Goal: Download file/media

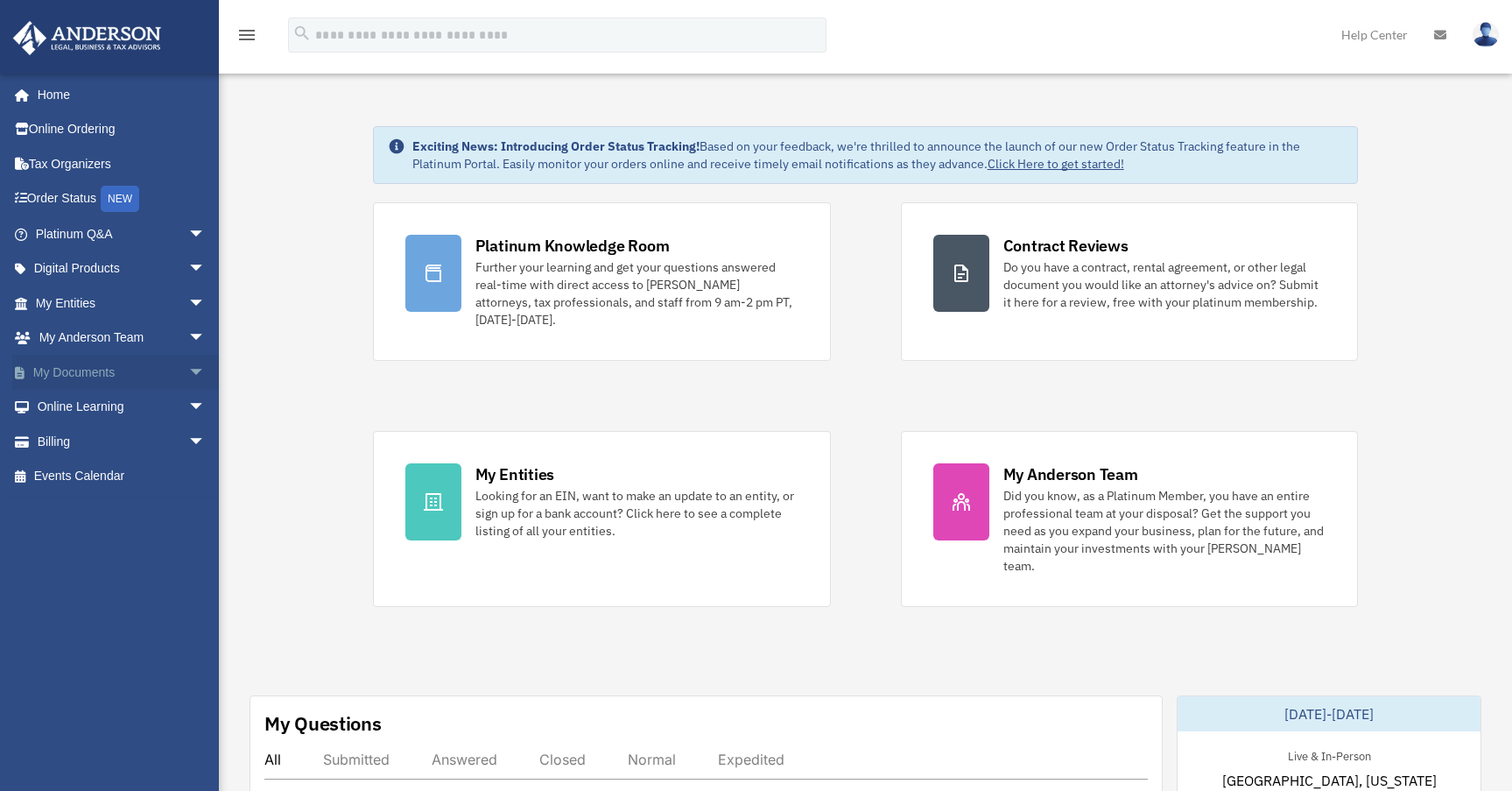
click at [189, 369] on span "arrow_drop_down" at bounding box center [206, 373] width 35 height 35
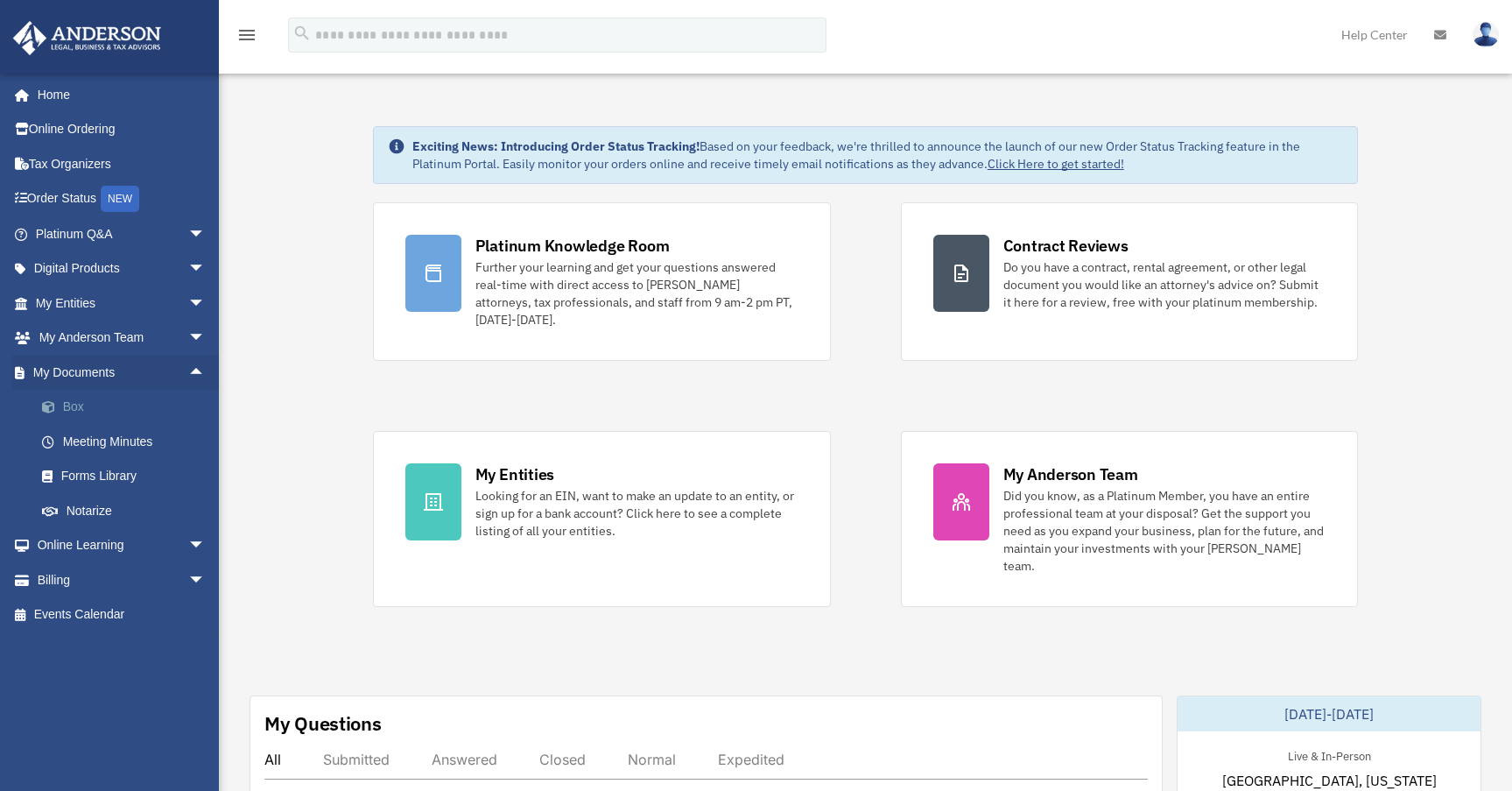
click at [75, 405] on link "Box" at bounding box center [128, 407] width 207 height 35
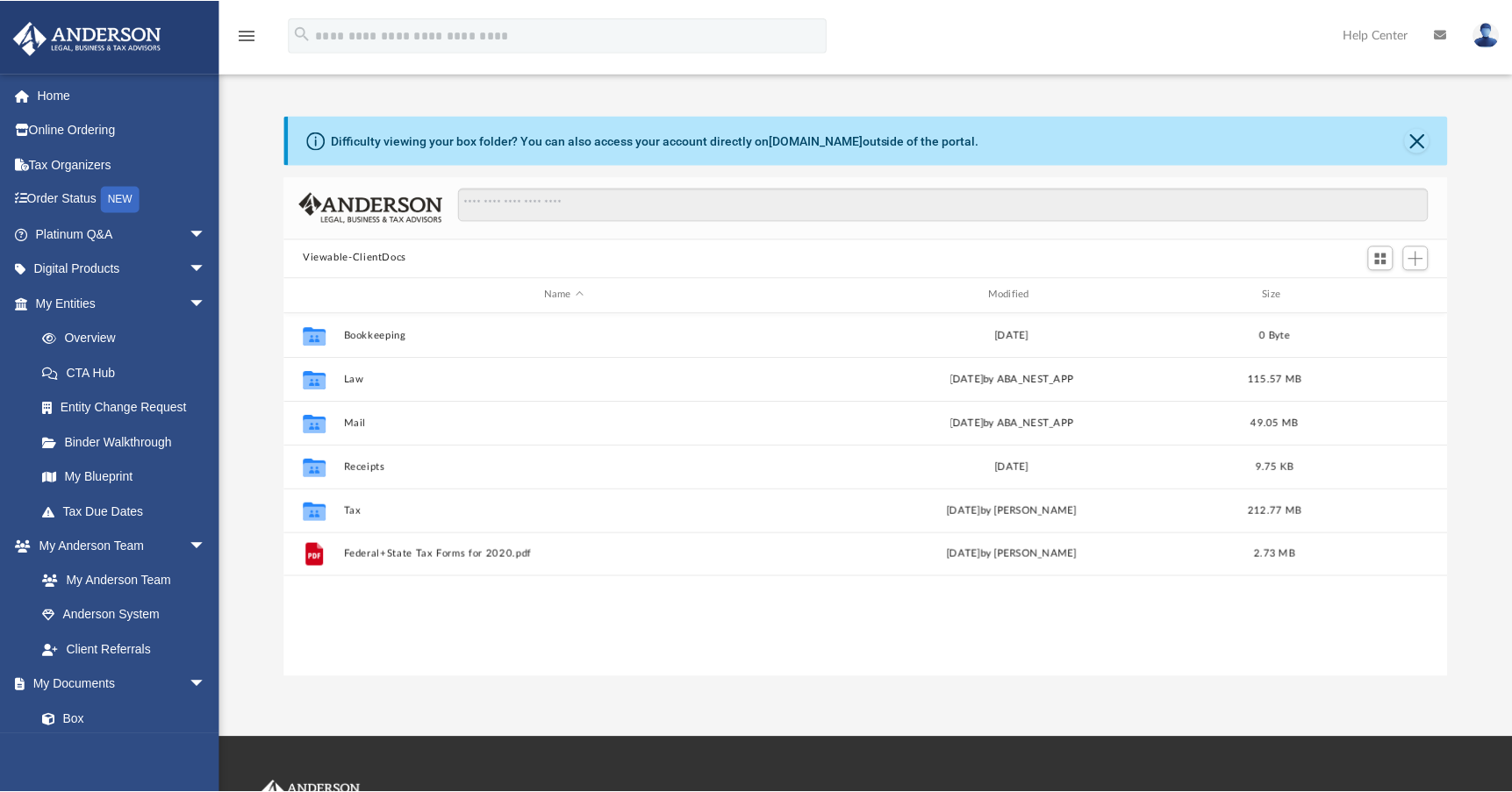
scroll to position [386, 1155]
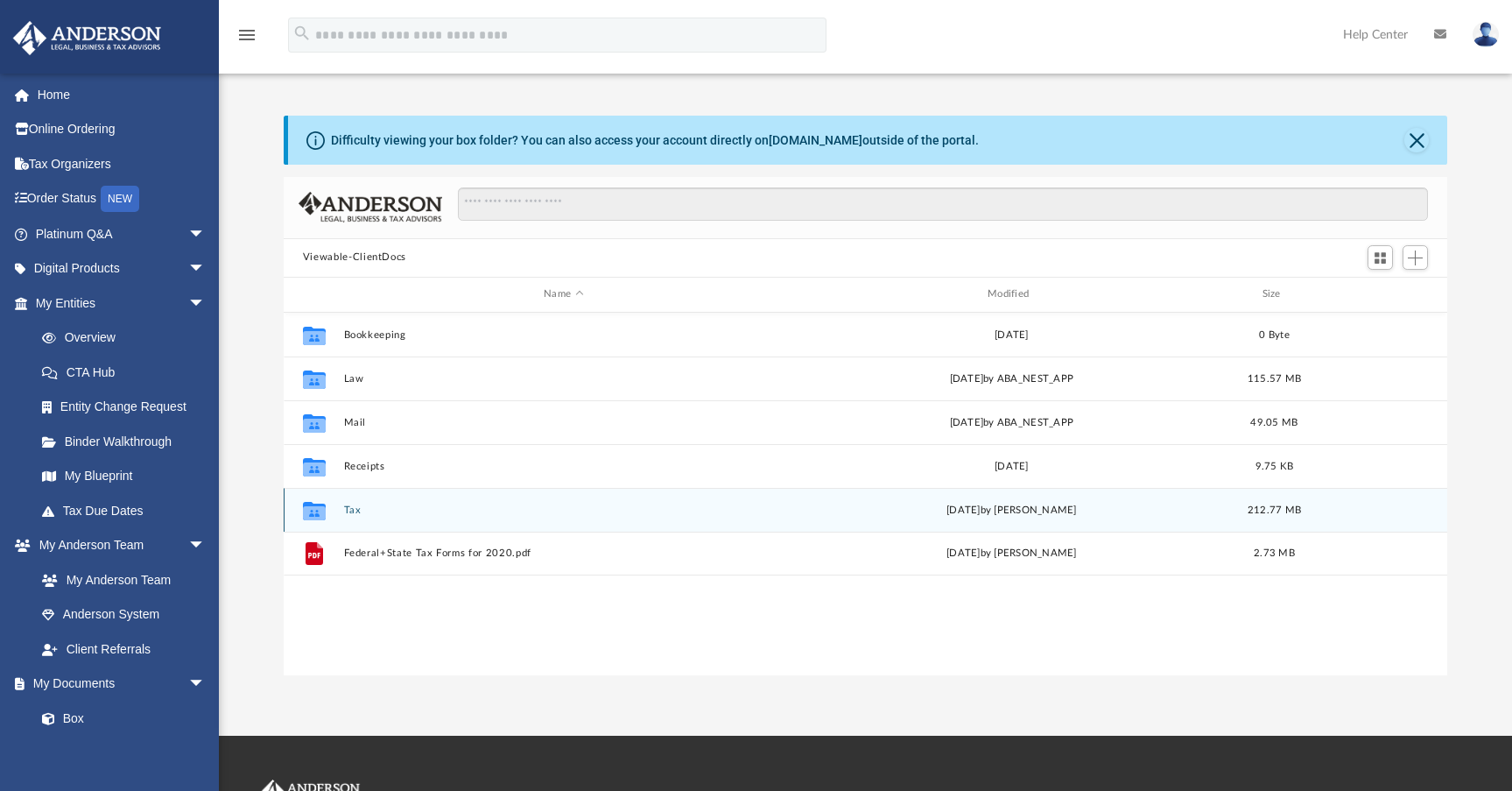
click at [354, 506] on button "Tax" at bounding box center [564, 510] width 441 height 11
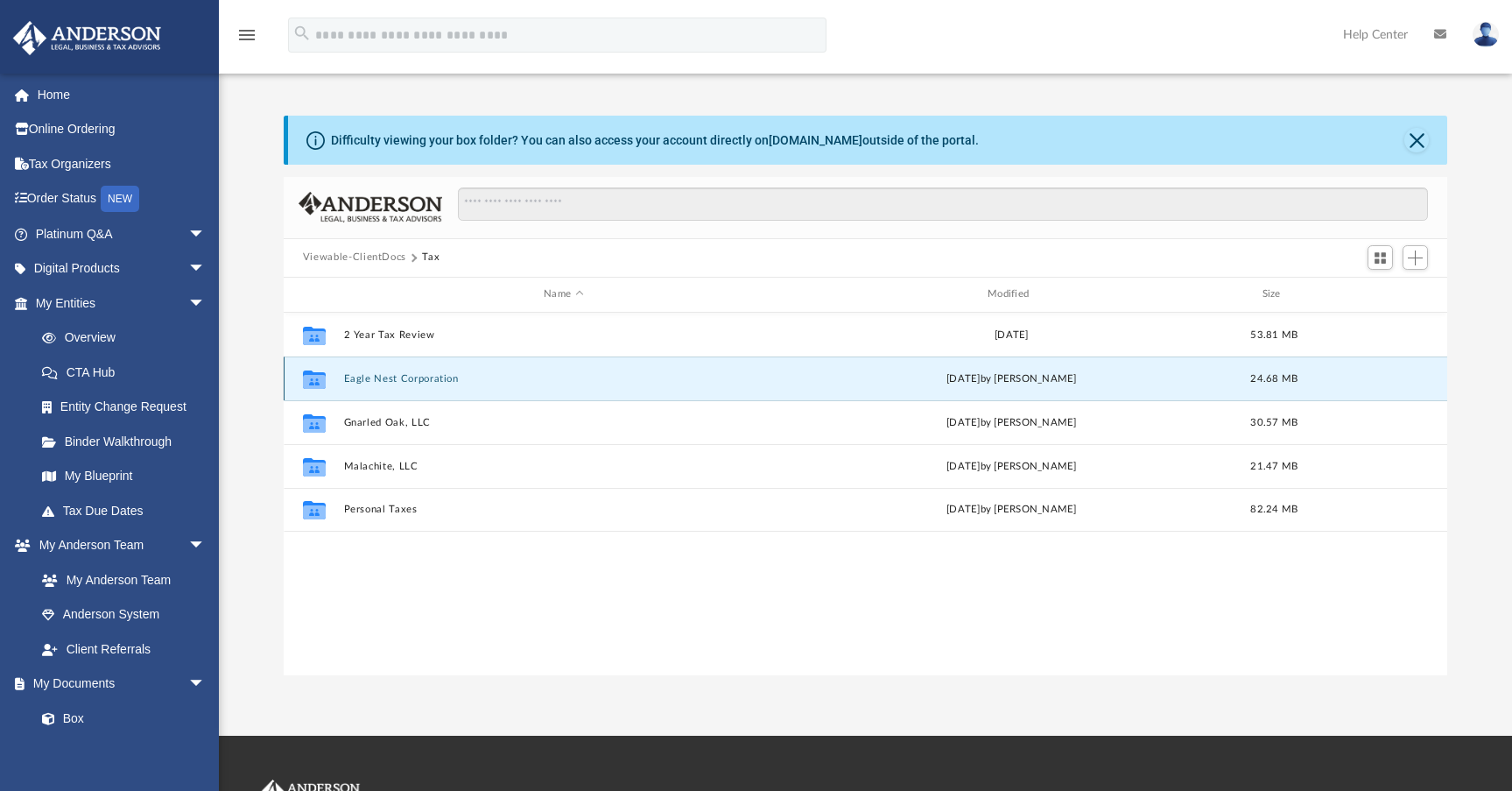
click at [404, 380] on button "Eagle Nest Corporation" at bounding box center [564, 379] width 441 height 11
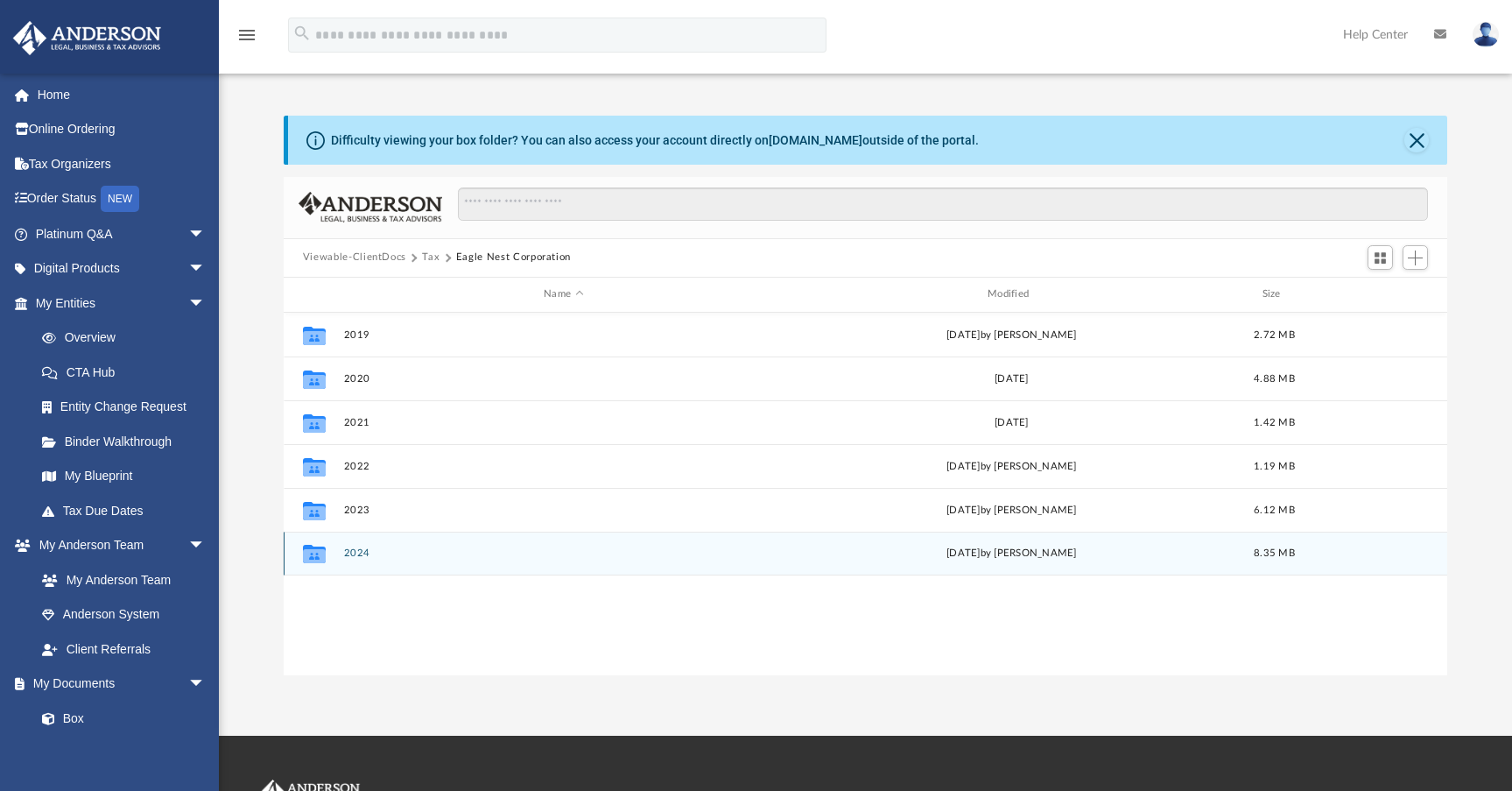
click at [377, 558] on button "2024" at bounding box center [564, 553] width 441 height 11
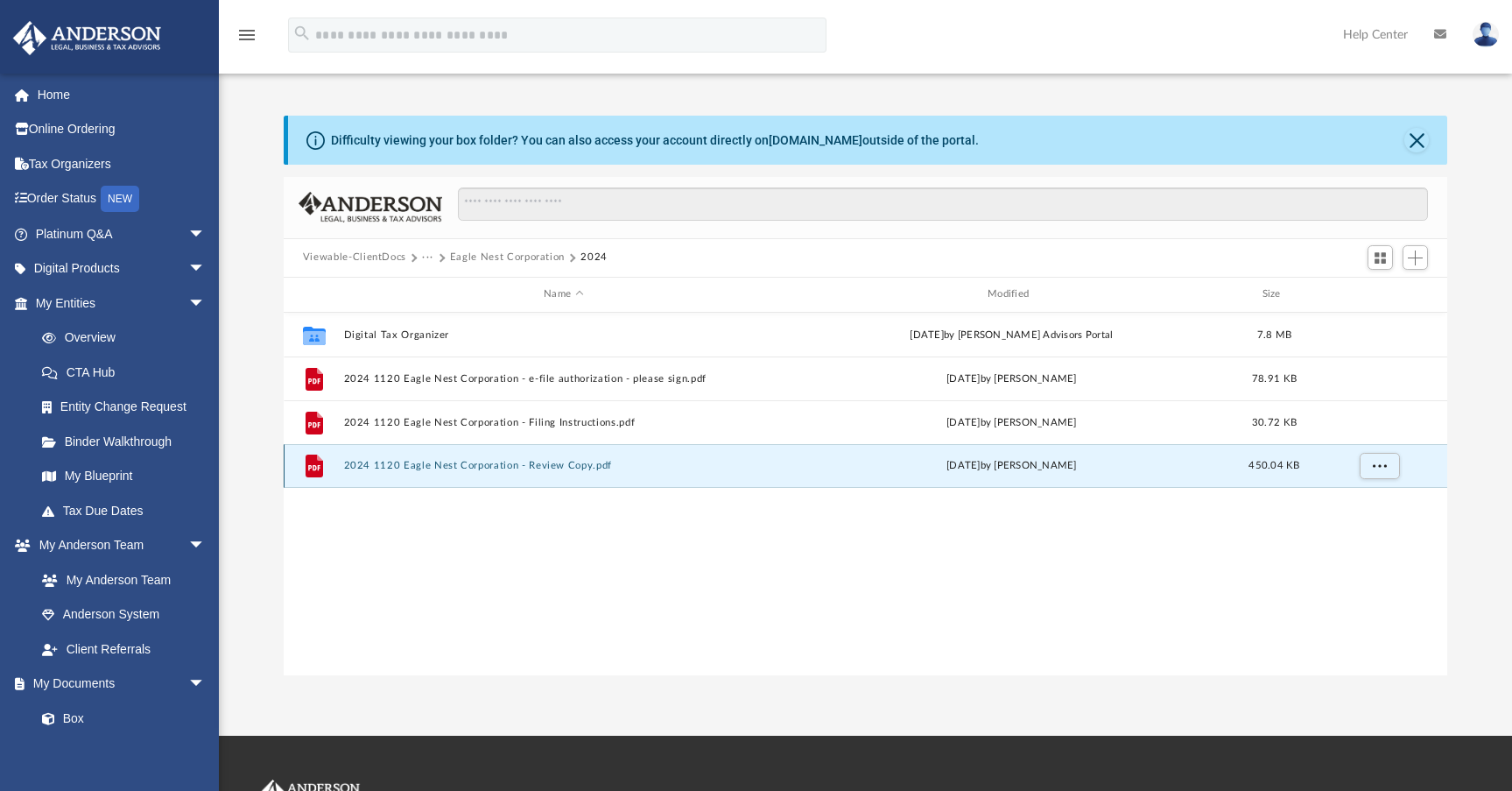
click at [441, 461] on button "2024 1120 Eagle Nest Corporation - Review Copy.pdf" at bounding box center [564, 465] width 441 height 11
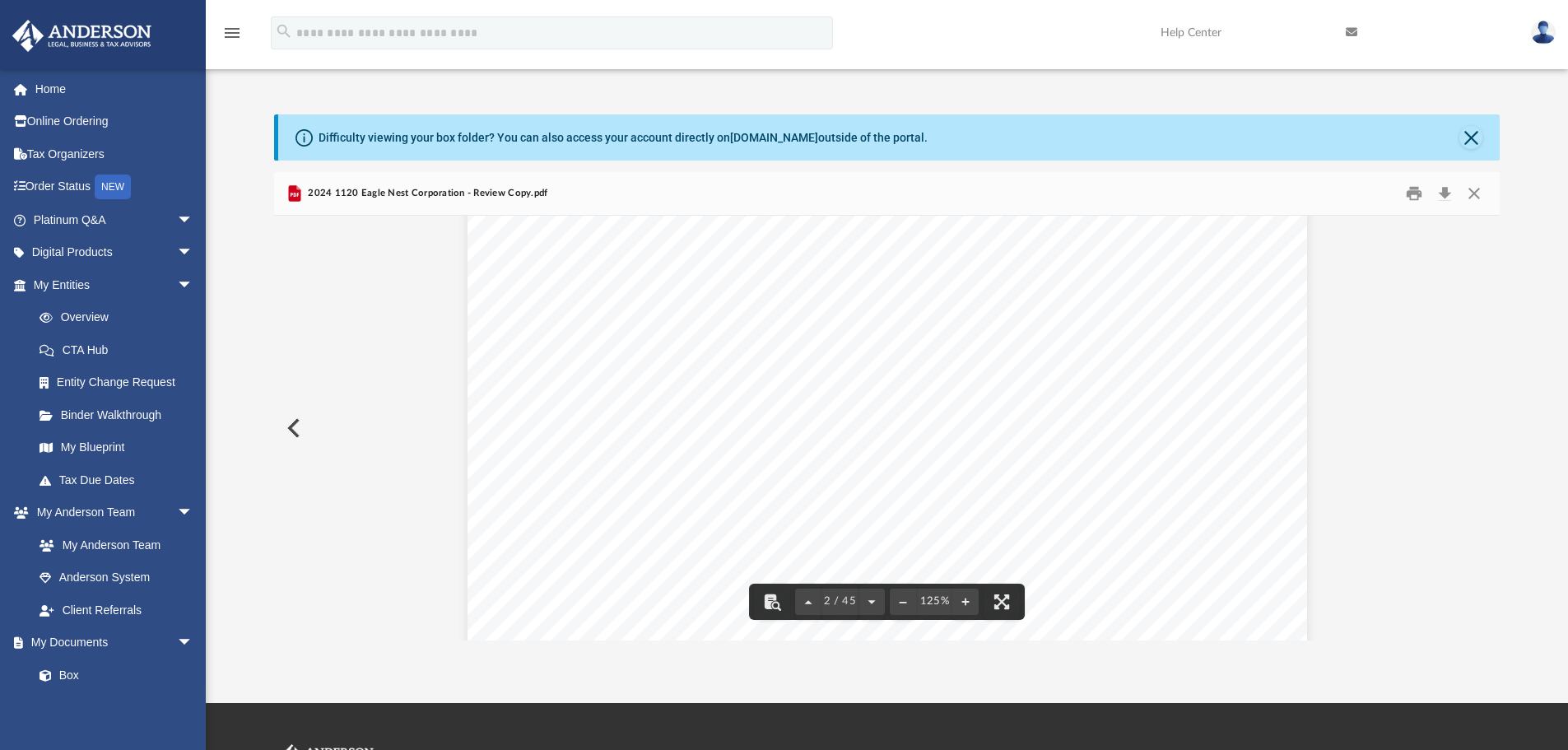
scroll to position [0, 0]
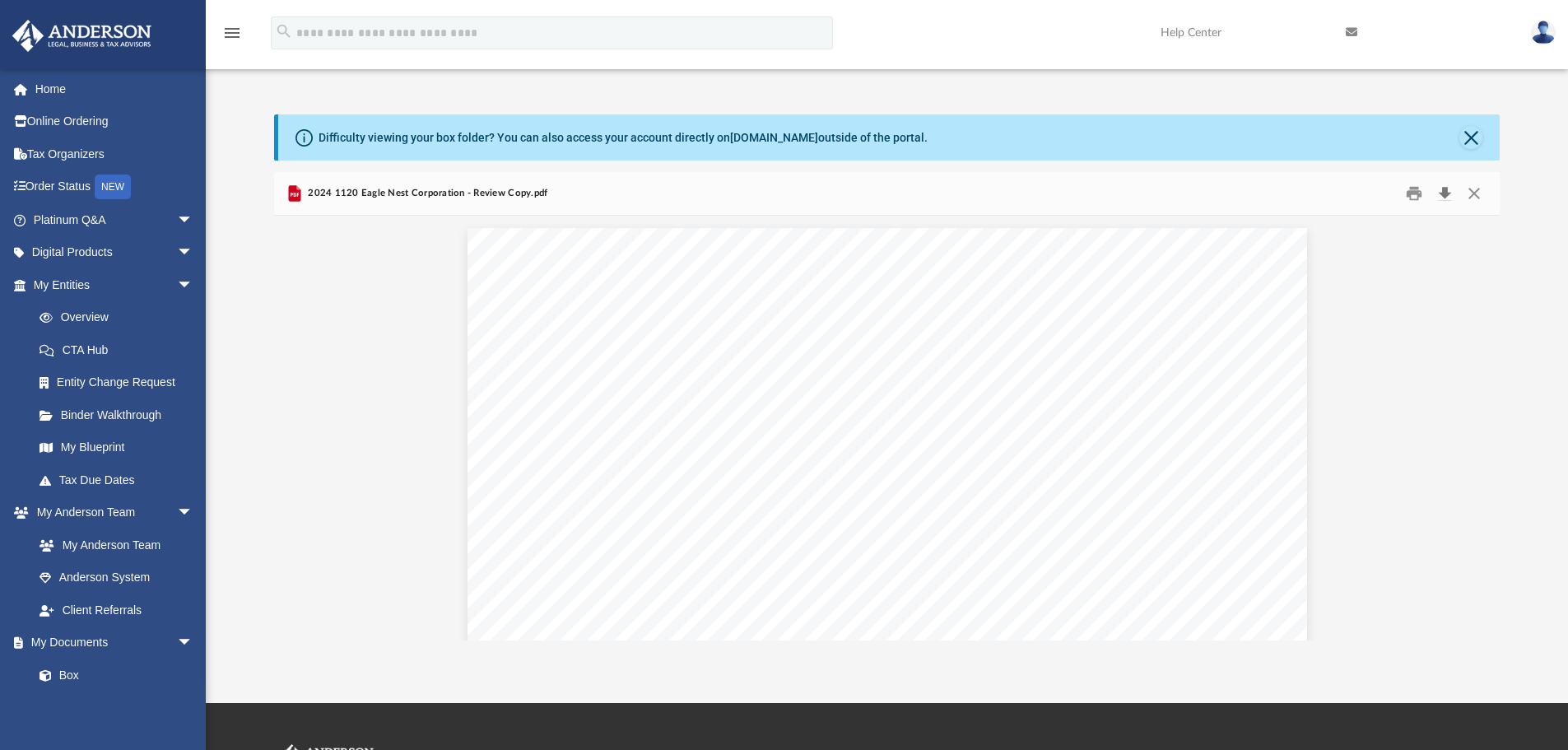
click at [1433, 194] on button "Download" at bounding box center [1444, 193] width 30 height 25
click at [1433, 192] on button "Download" at bounding box center [1444, 193] width 30 height 25
